Goal: Transaction & Acquisition: Purchase product/service

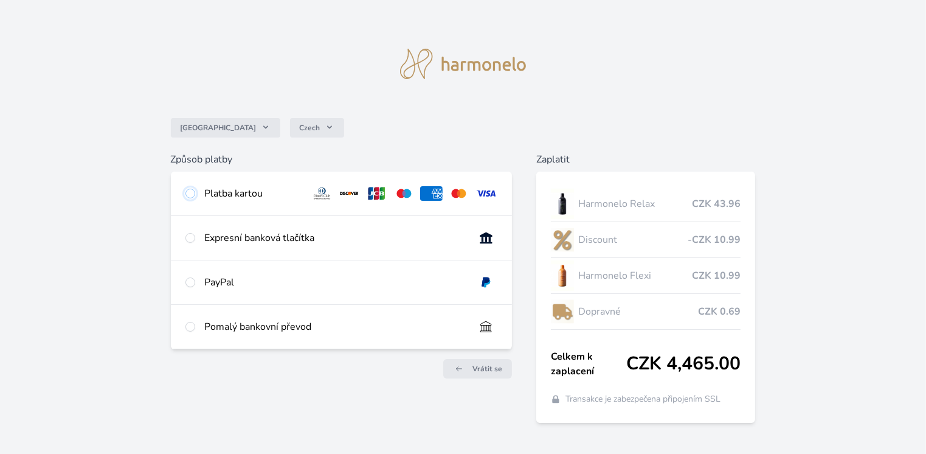
click at [190, 192] on input "radio" at bounding box center [190, 194] width 10 height 10
radio input "true"
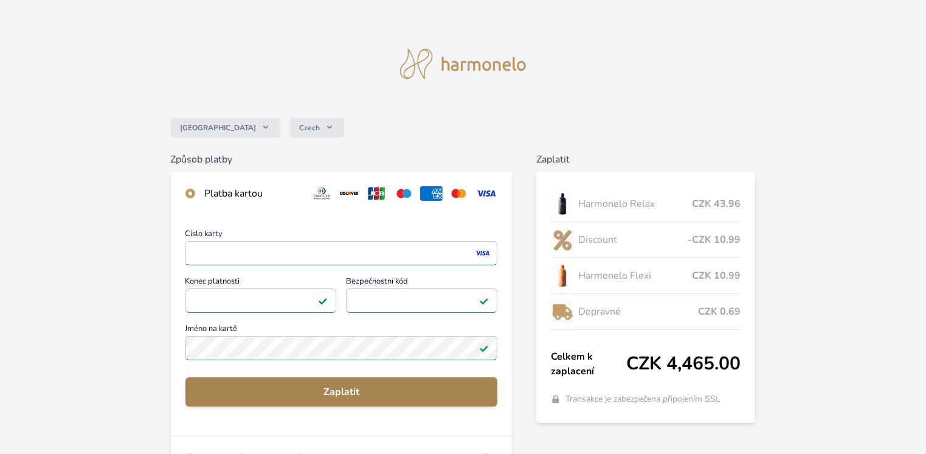
click at [316, 384] on span "Zaplatit" at bounding box center [341, 391] width 293 height 15
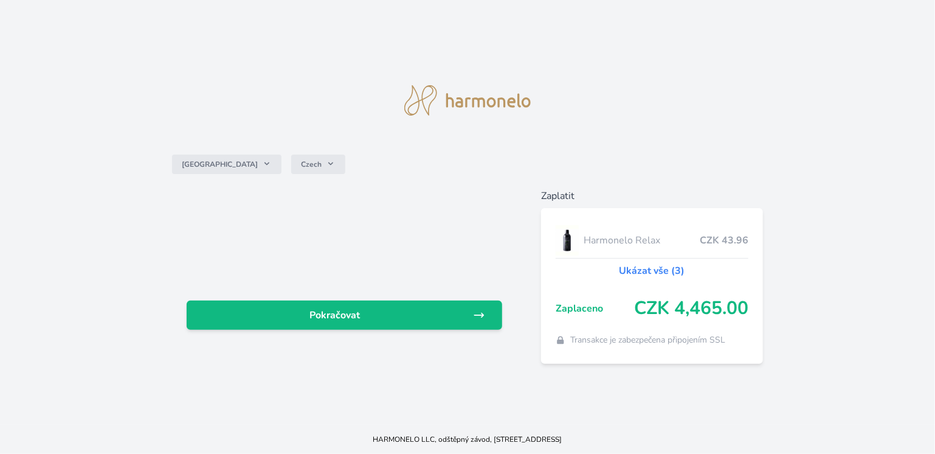
click at [316, 384] on div "Česko Czech Pokračovat Zaplatit Harmonelo Relax CZK 43.96 Ukázat vše (3) Zaplac…" at bounding box center [467, 212] width 935 height 425
